Goal: Information Seeking & Learning: Learn about a topic

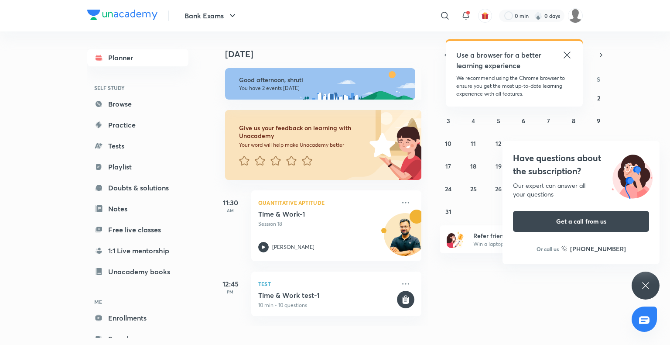
click at [637, 282] on div "Have questions about the subscription? Our expert can answer all your questions…" at bounding box center [646, 285] width 28 height 28
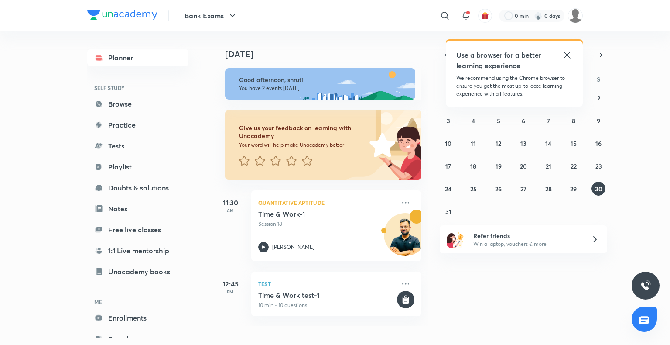
click at [568, 54] on icon at bounding box center [567, 54] width 7 height 7
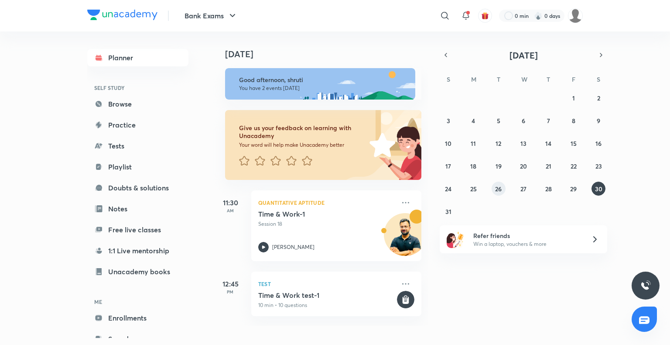
click at [501, 185] on abbr "26" at bounding box center [498, 189] width 7 height 8
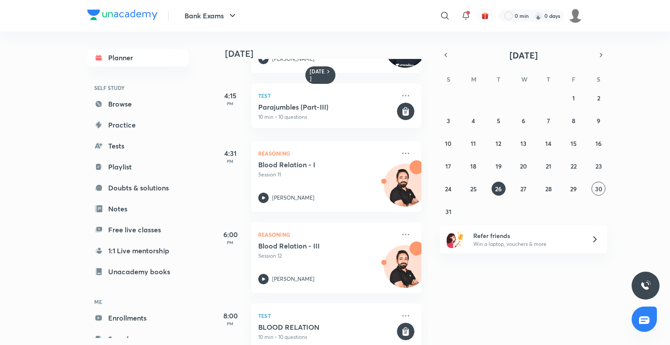
scroll to position [364, 0]
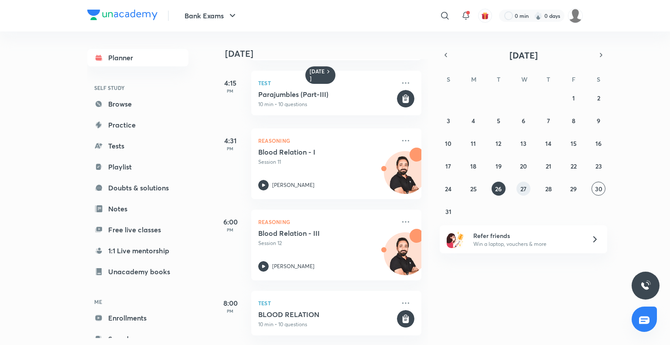
click at [522, 192] on abbr "27" at bounding box center [524, 189] width 6 height 8
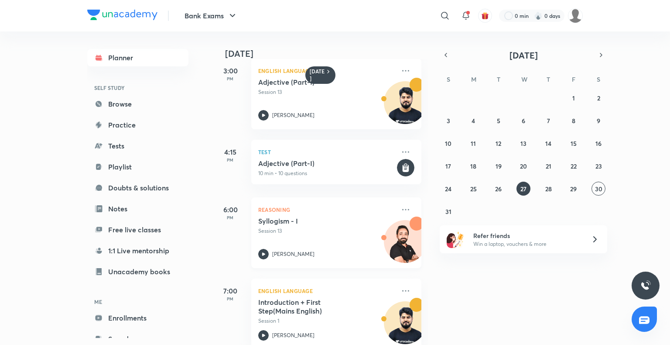
scroll to position [445, 0]
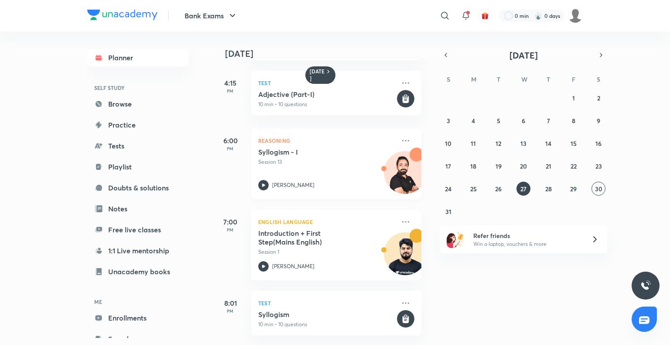
click at [325, 139] on div "Reasoning Syllogism - I Session 13 [PERSON_NAME]" at bounding box center [336, 163] width 170 height 71
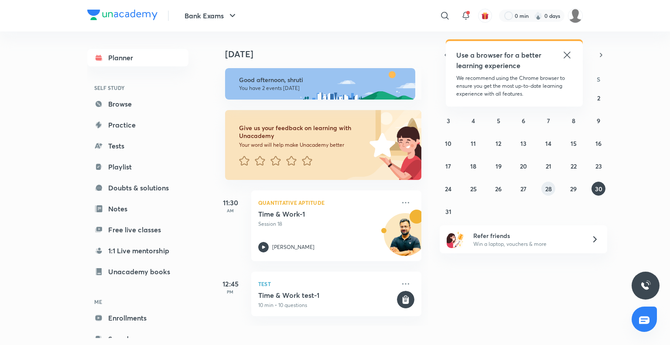
click at [545, 192] on button "28" at bounding box center [548, 189] width 14 height 14
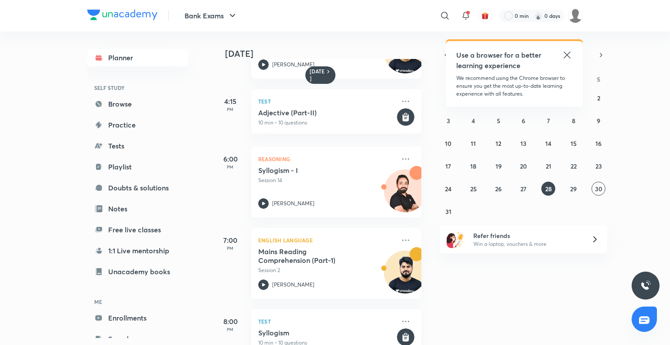
scroll to position [421, 0]
click at [525, 188] on abbr "27" at bounding box center [524, 189] width 6 height 8
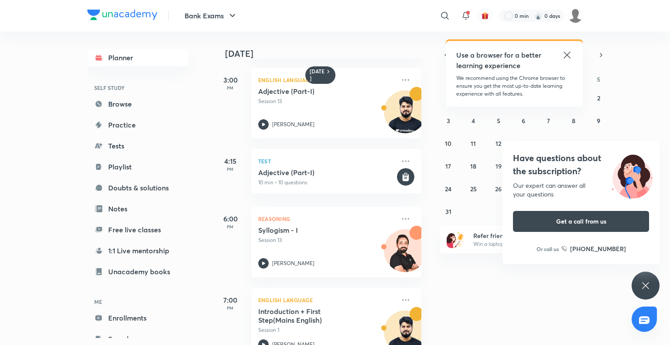
scroll to position [363, 0]
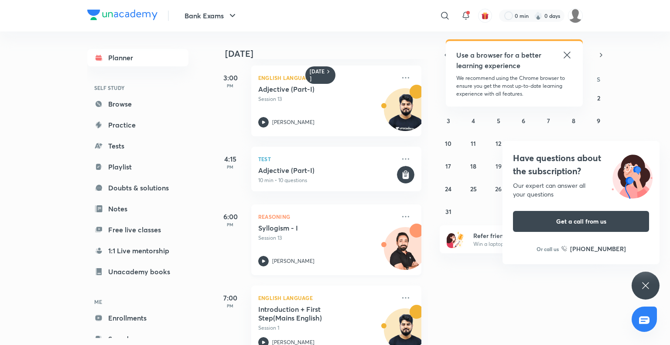
click at [265, 257] on icon at bounding box center [263, 261] width 10 height 10
click at [637, 277] on div "Have questions about the subscription? Our expert can answer all your questions…" at bounding box center [646, 285] width 28 height 28
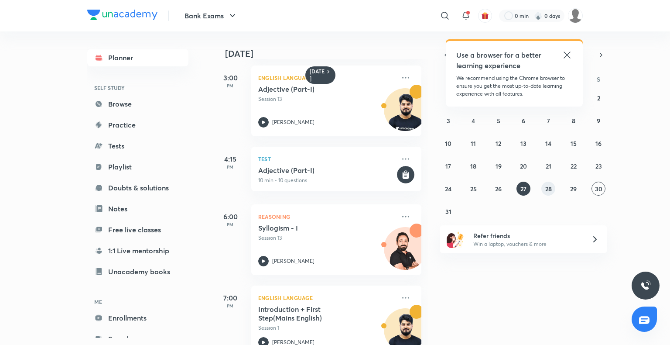
click at [550, 191] on abbr "28" at bounding box center [548, 189] width 7 height 8
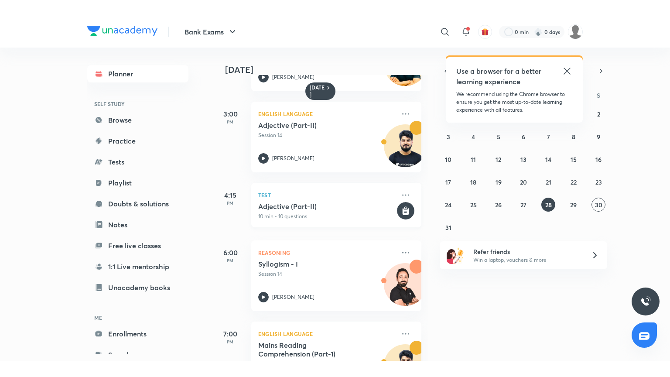
scroll to position [370, 0]
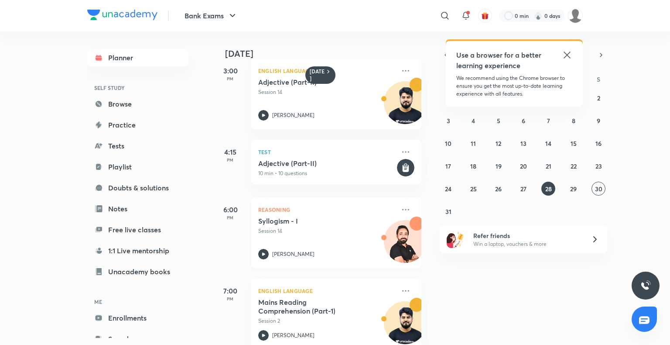
click at [265, 251] on icon at bounding box center [263, 254] width 10 height 10
